Goal: Use online tool/utility: Use online tool/utility

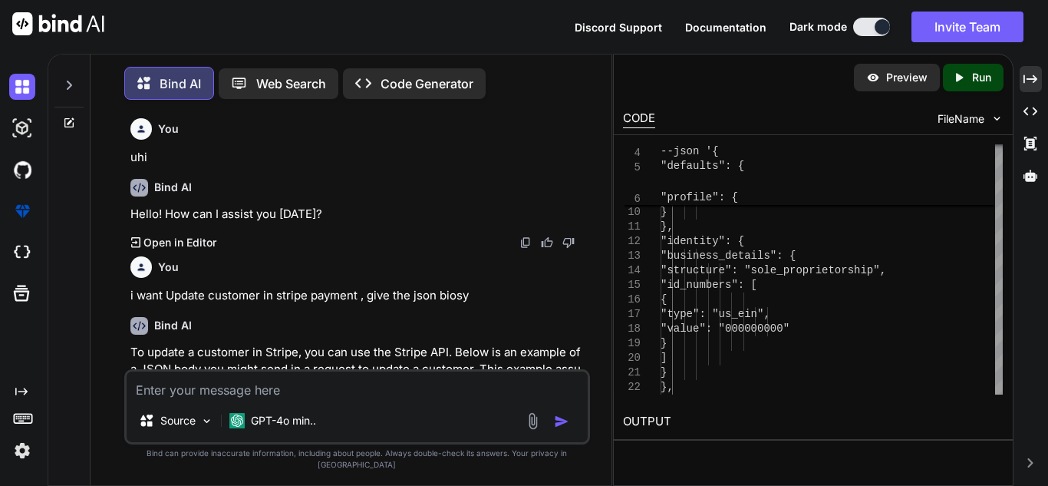
scroll to position [12798, 0]
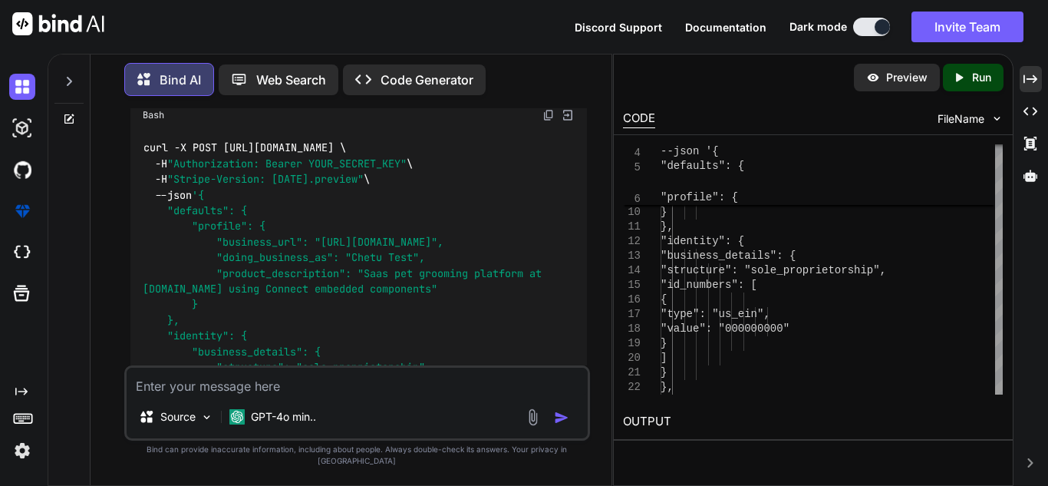
click at [273, 395] on textarea at bounding box center [357, 382] width 461 height 28
click at [211, 395] on textarea at bounding box center [357, 382] width 461 height 28
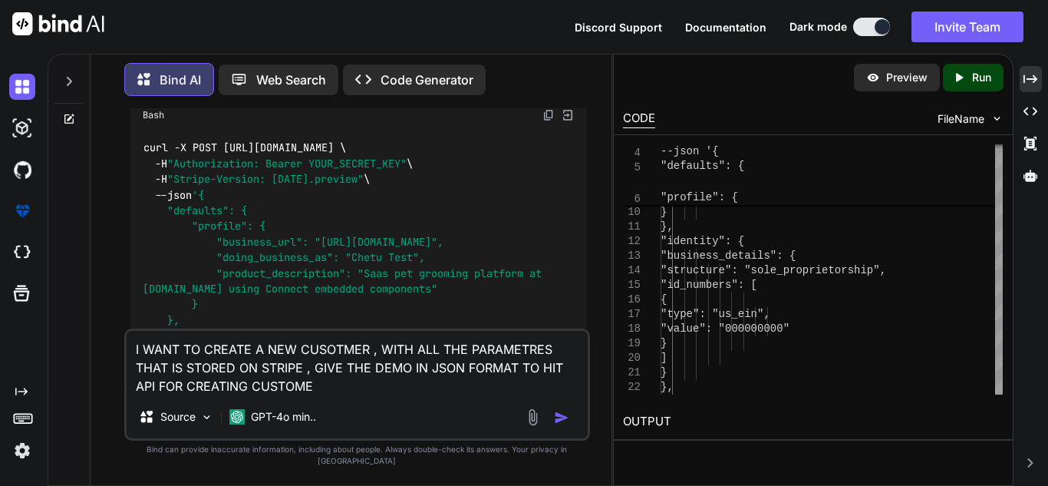
type textarea "I WANT TO CREATE A NEW CUSOTMER , WITH ALL THE PARAMETRES THAT IS STORED ON STR…"
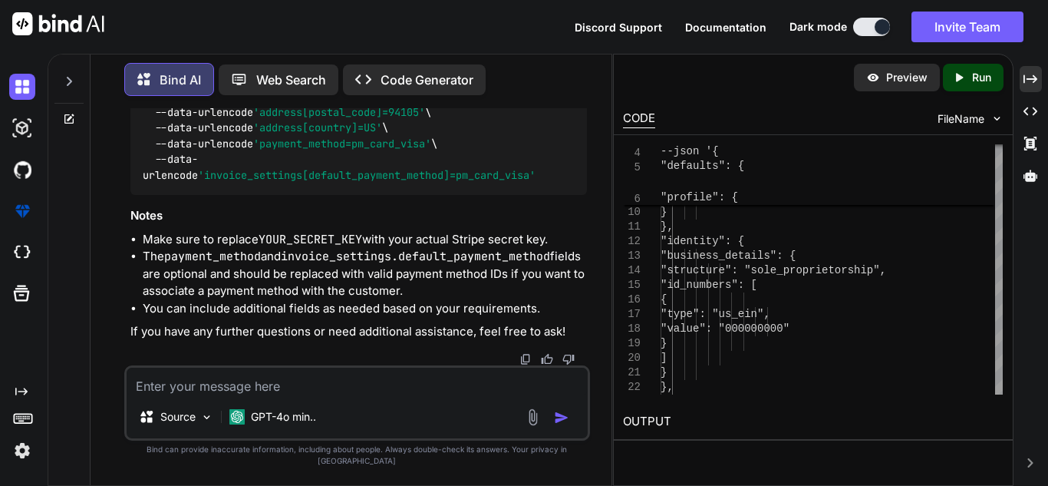
scroll to position [14746, 0]
drag, startPoint x: 182, startPoint y: 192, endPoint x: 348, endPoint y: 207, distance: 167.2
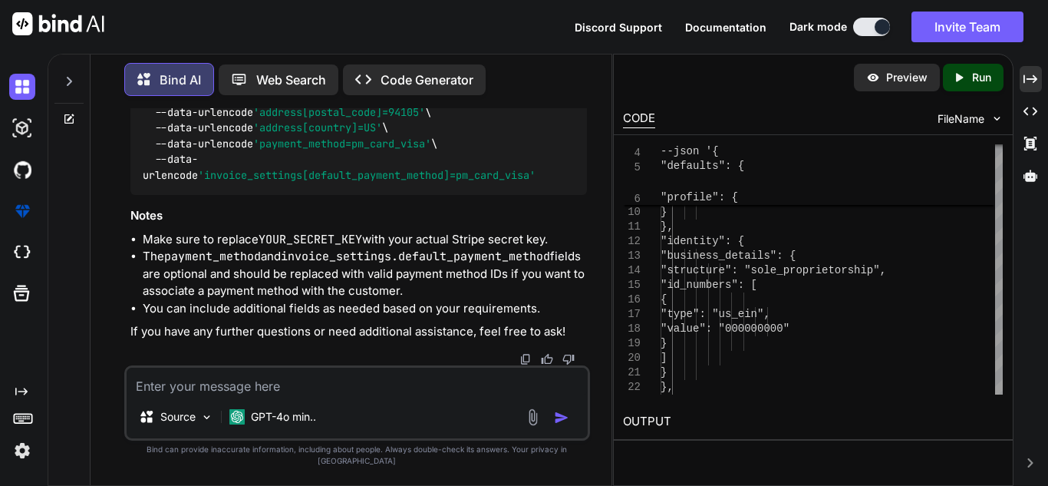
drag, startPoint x: 159, startPoint y: 211, endPoint x: 234, endPoint y: 209, distance: 75.2
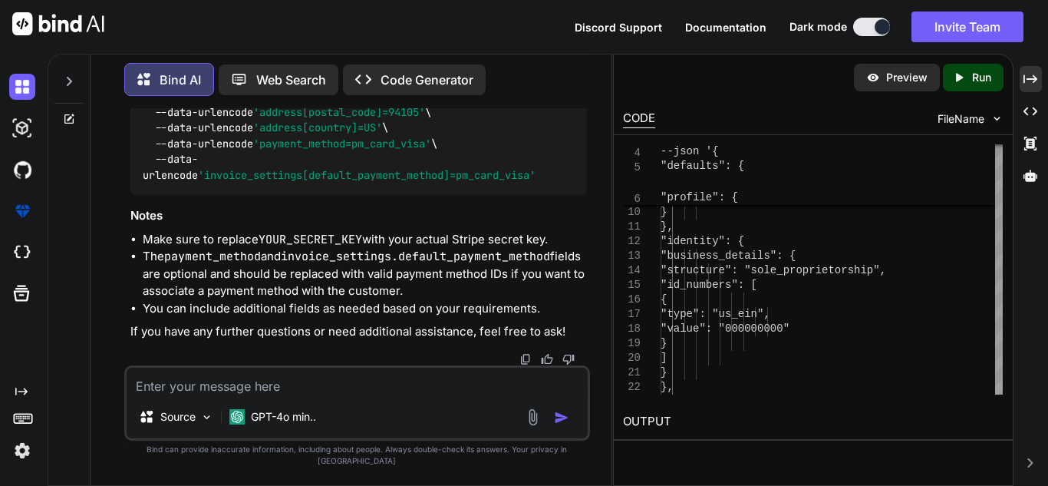
drag, startPoint x: 276, startPoint y: 216, endPoint x: 371, endPoint y: 212, distance: 94.5
